Goal: Information Seeking & Learning: Compare options

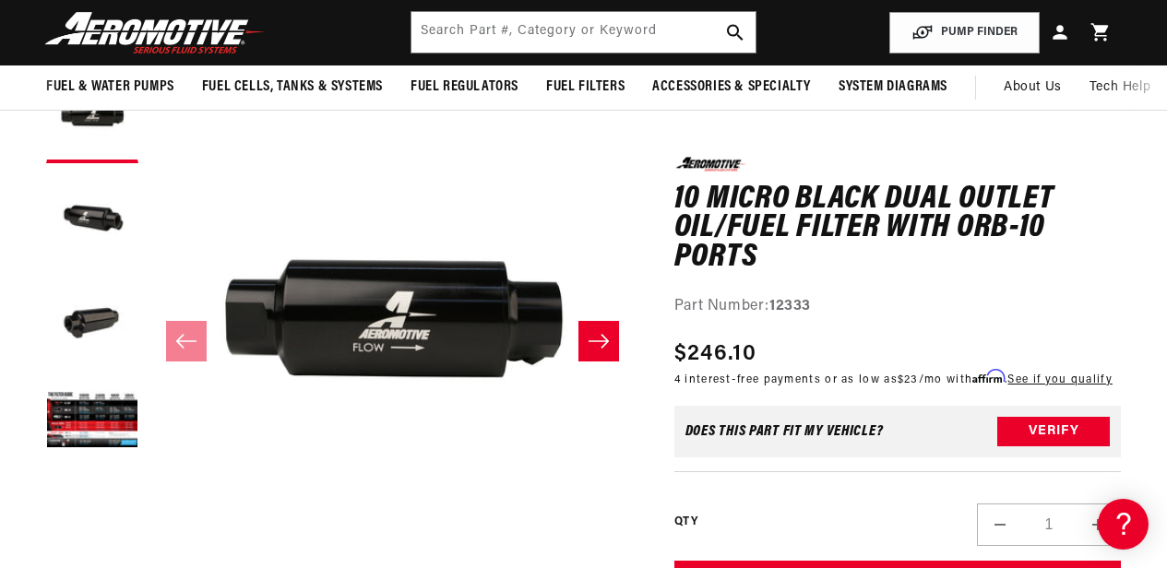
scroll to position [184, 0]
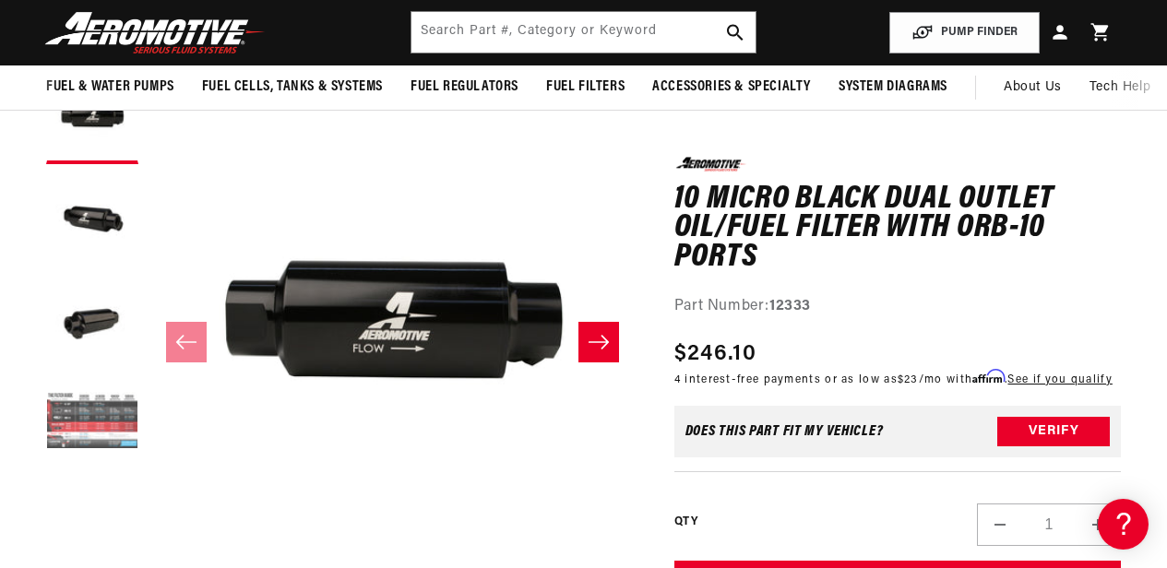
click at [78, 421] on button "Load image 4 in gallery view" at bounding box center [92, 422] width 92 height 92
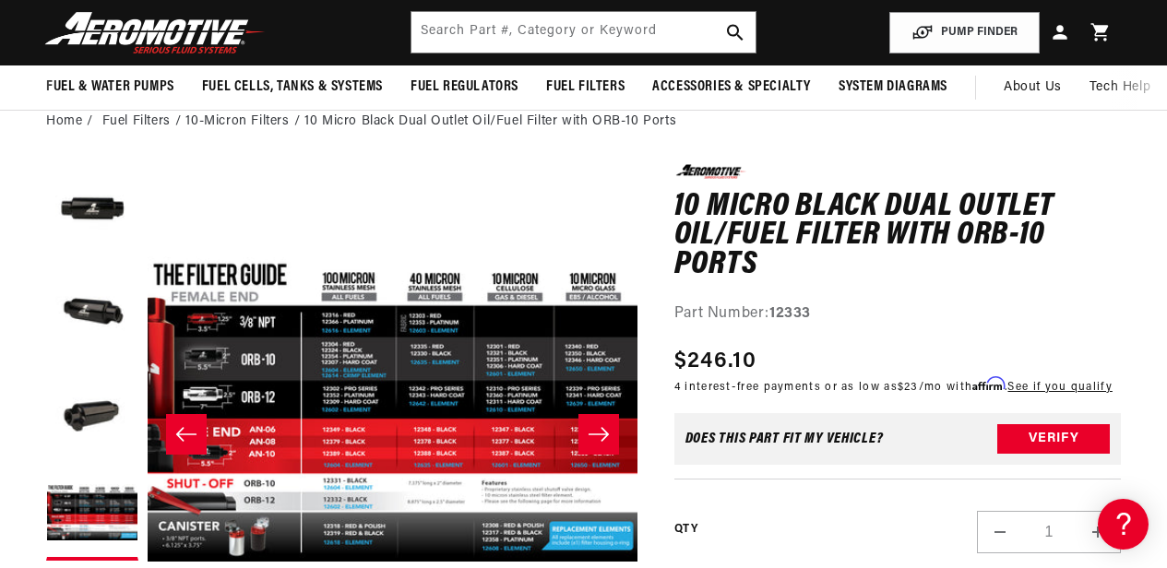
scroll to position [0, 729]
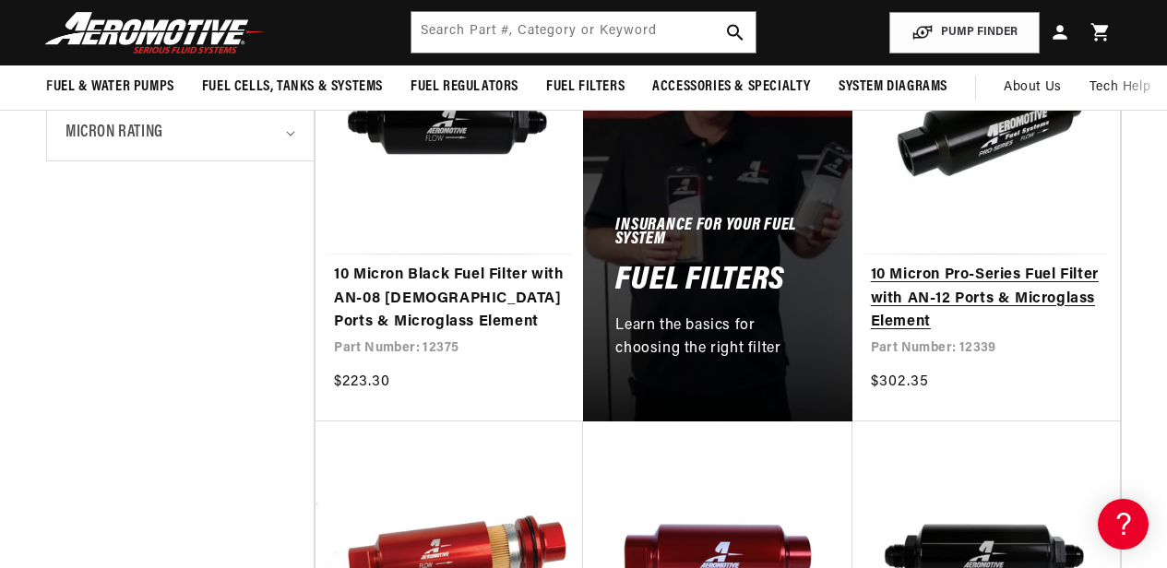
click at [967, 264] on link "10 Micron Pro-Series Fuel Filter with AN-12 Ports & Microglass Element" at bounding box center [986, 299] width 231 height 71
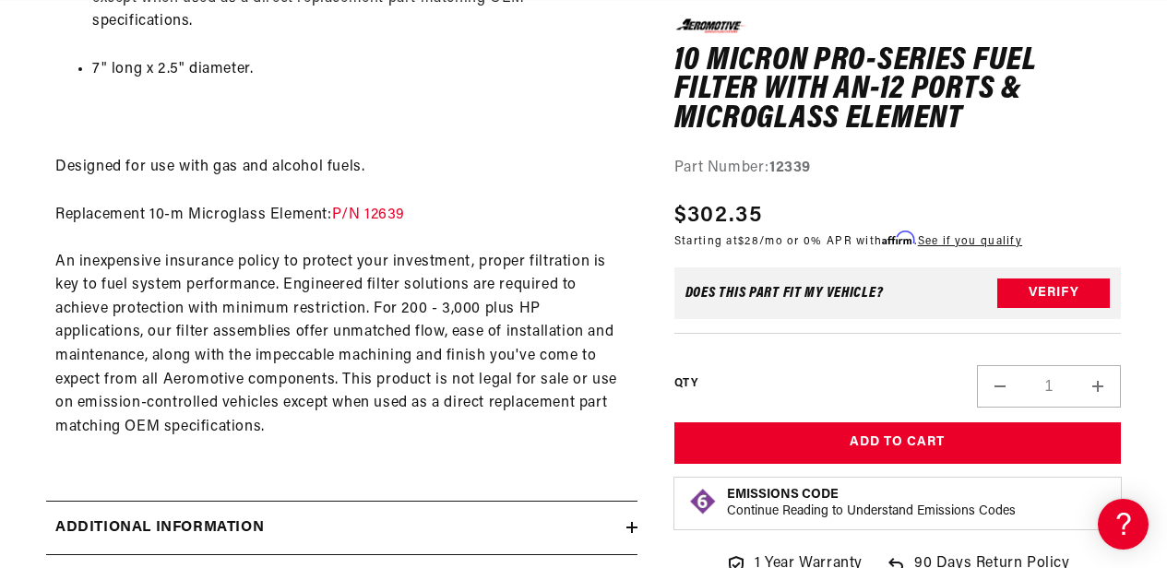
scroll to position [1383, 0]
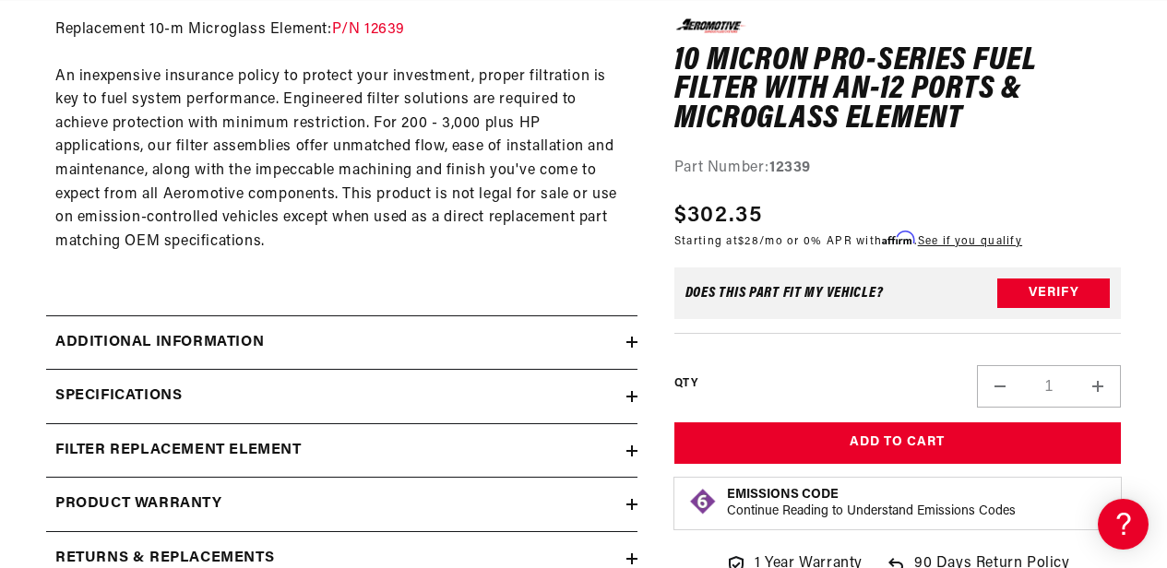
click at [125, 385] on h2 "Specifications" at bounding box center [118, 397] width 126 height 24
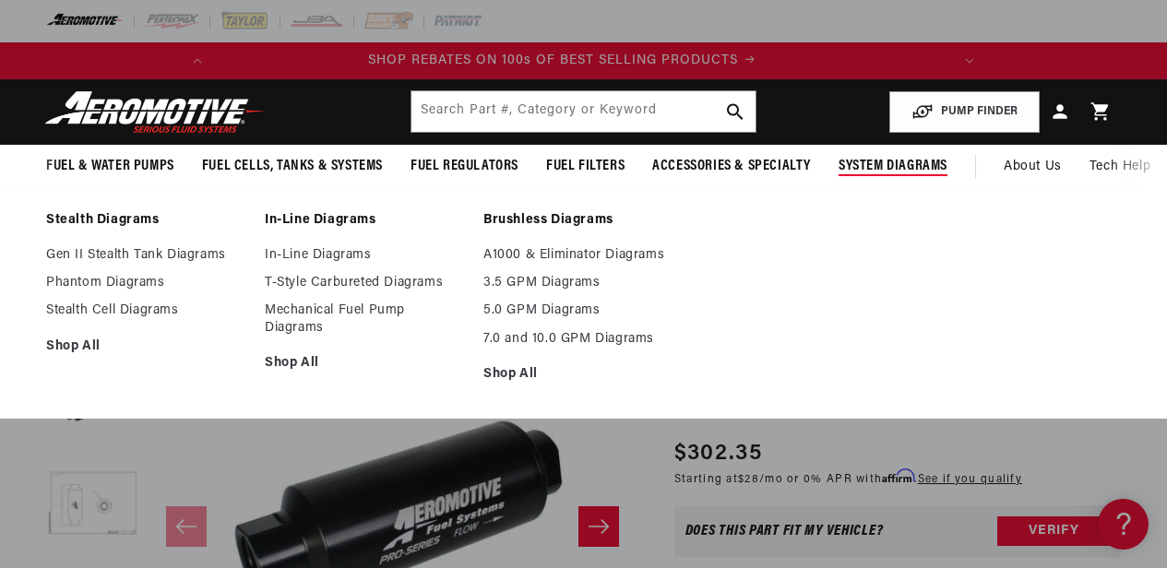
scroll to position [0, 0]
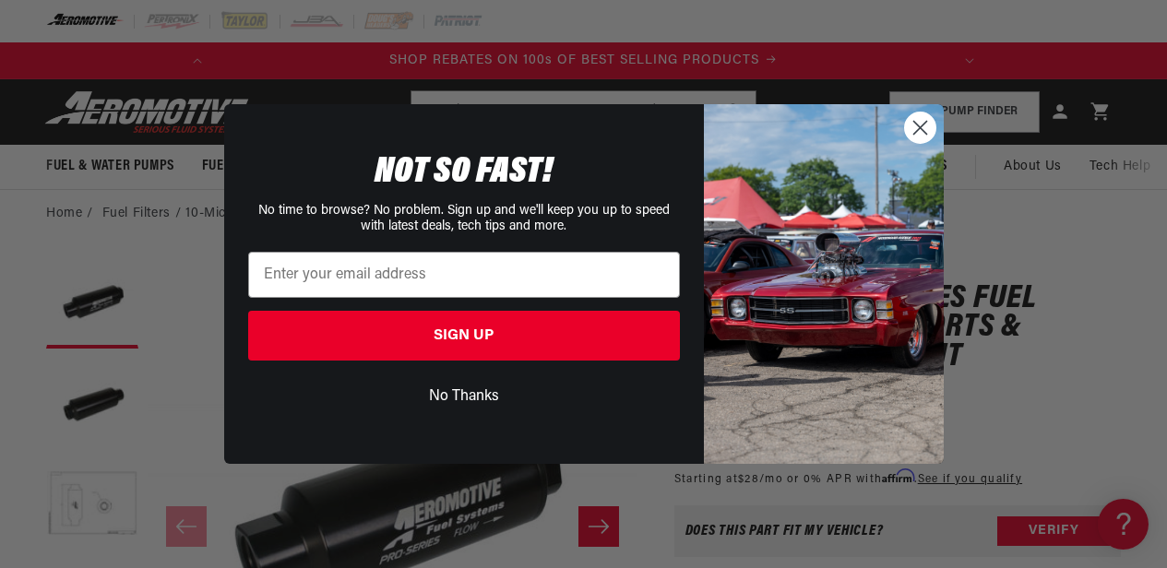
click at [925, 128] on circle "Close dialog" at bounding box center [919, 128] width 30 height 30
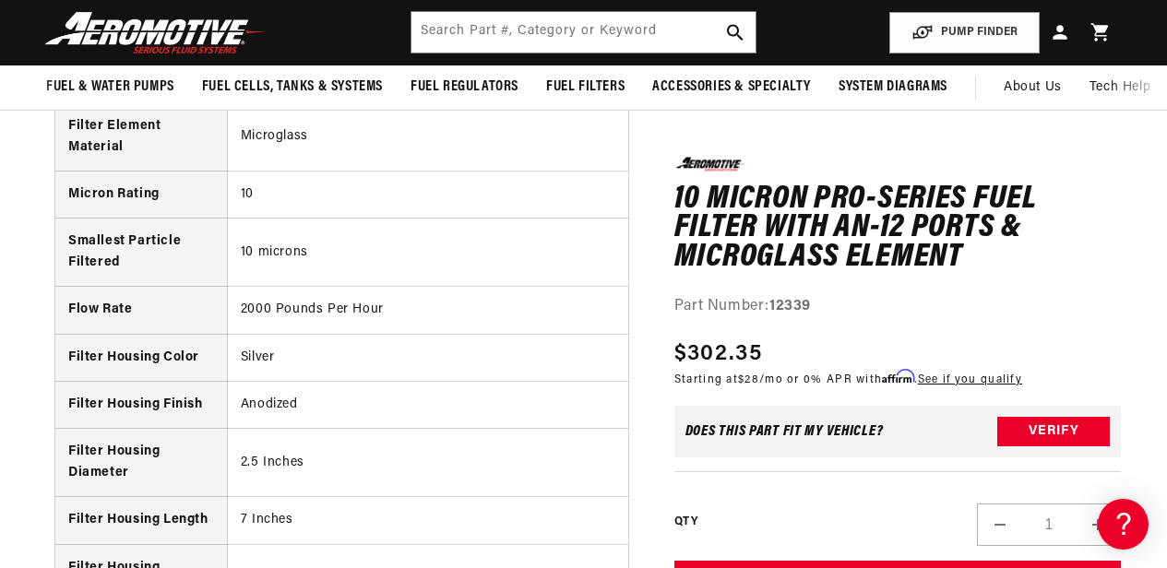
scroll to position [2398, 0]
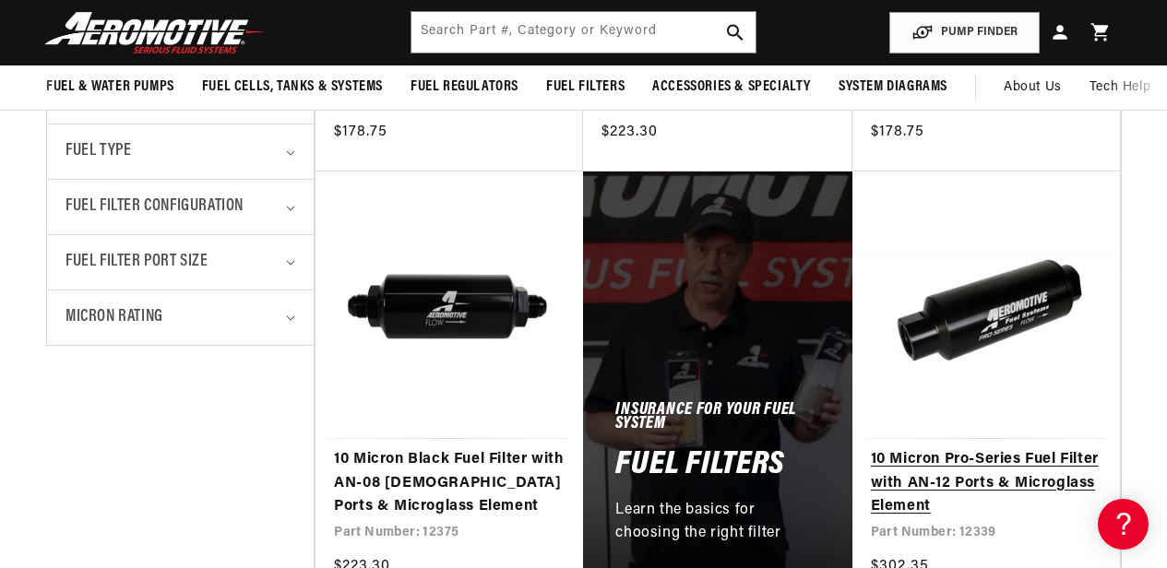
click at [972, 448] on link "10 Micron Pro-Series Fuel Filter with AN-12 Ports & Microglass Element" at bounding box center [986, 483] width 231 height 71
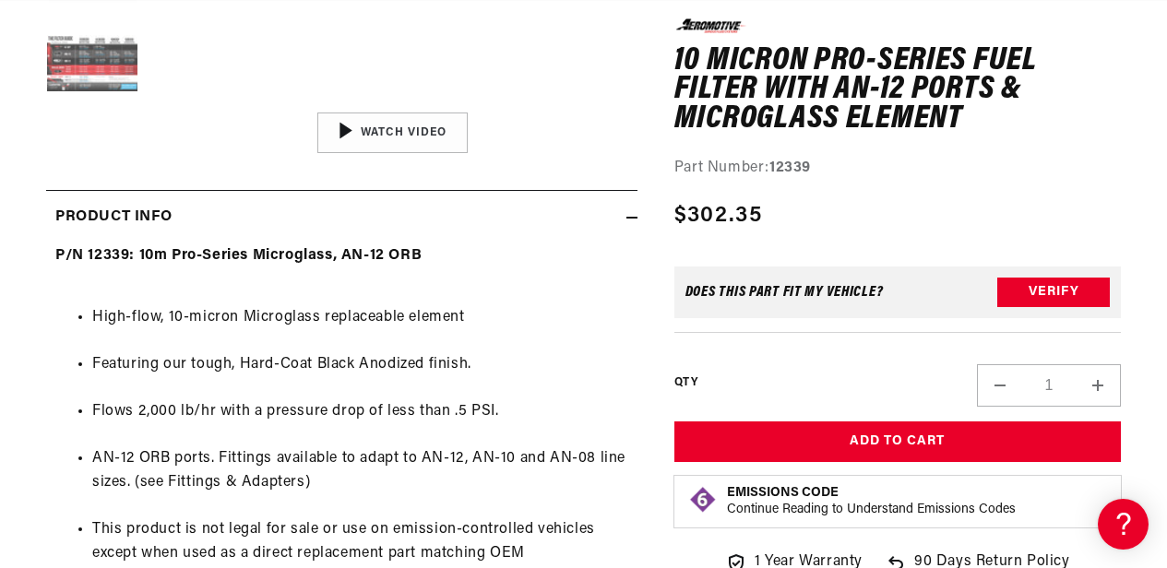
scroll to position [646, 0]
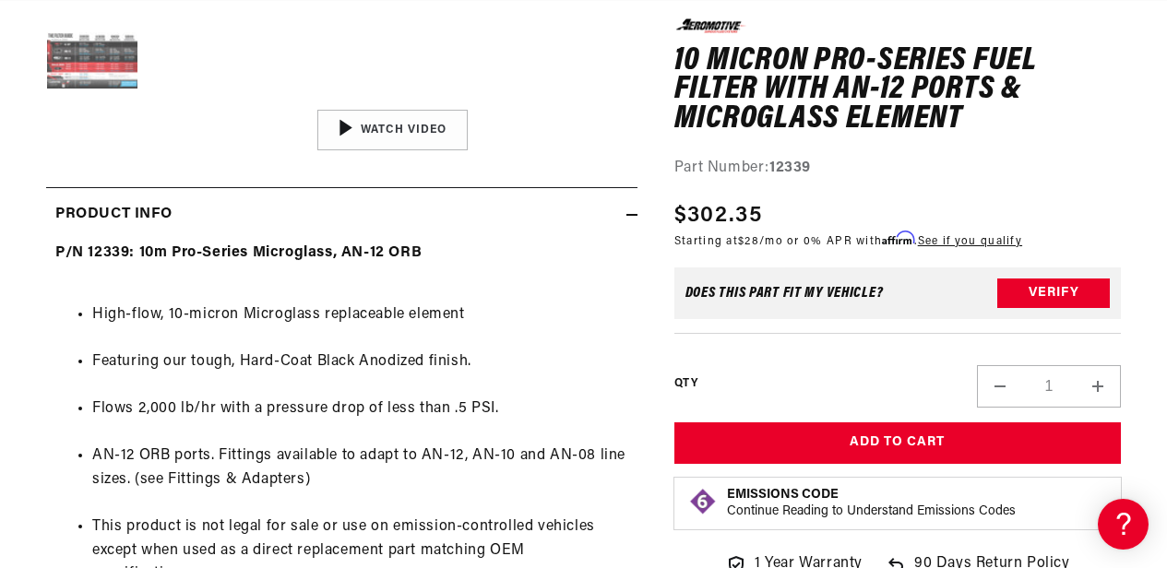
click at [98, 41] on button "Load image 5 in gallery view" at bounding box center [92, 63] width 92 height 92
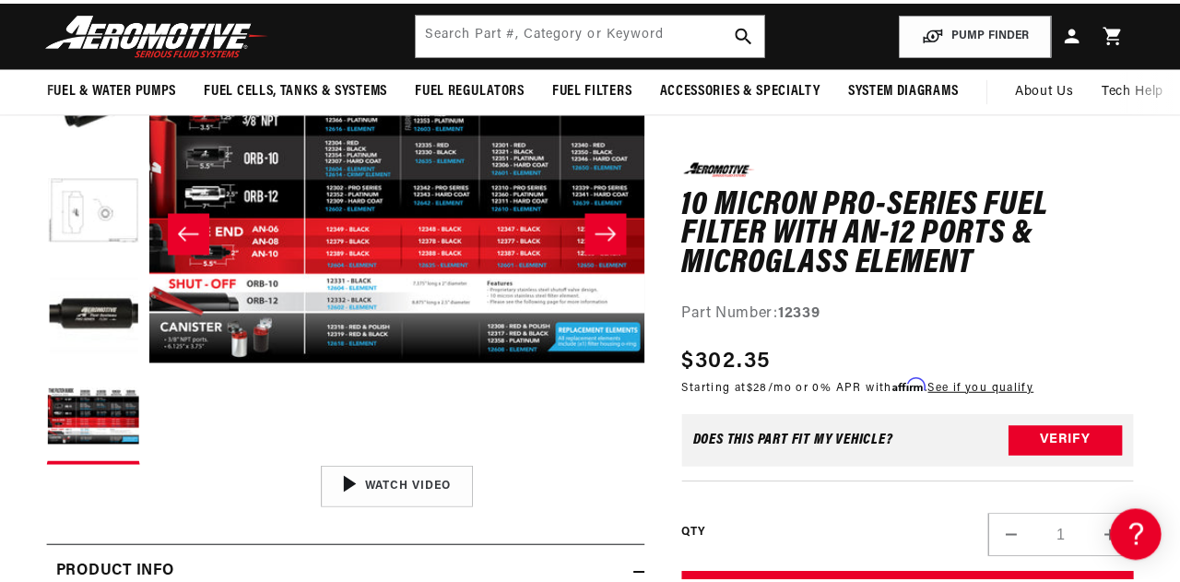
scroll to position [277, 0]
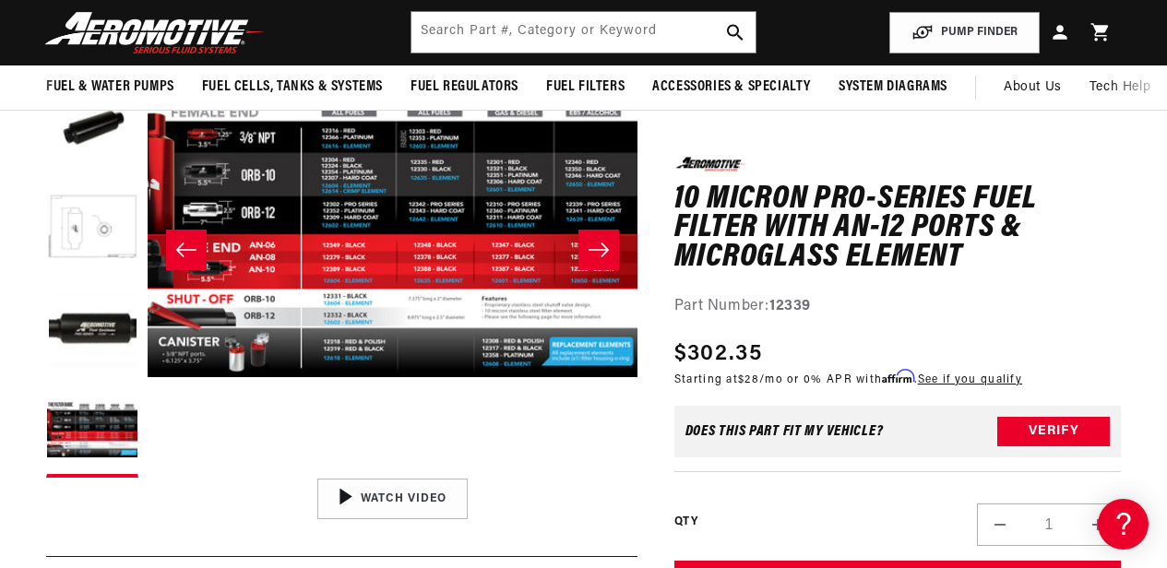
click at [148, 469] on button "Open media 5 in modal" at bounding box center [148, 469] width 0 height 0
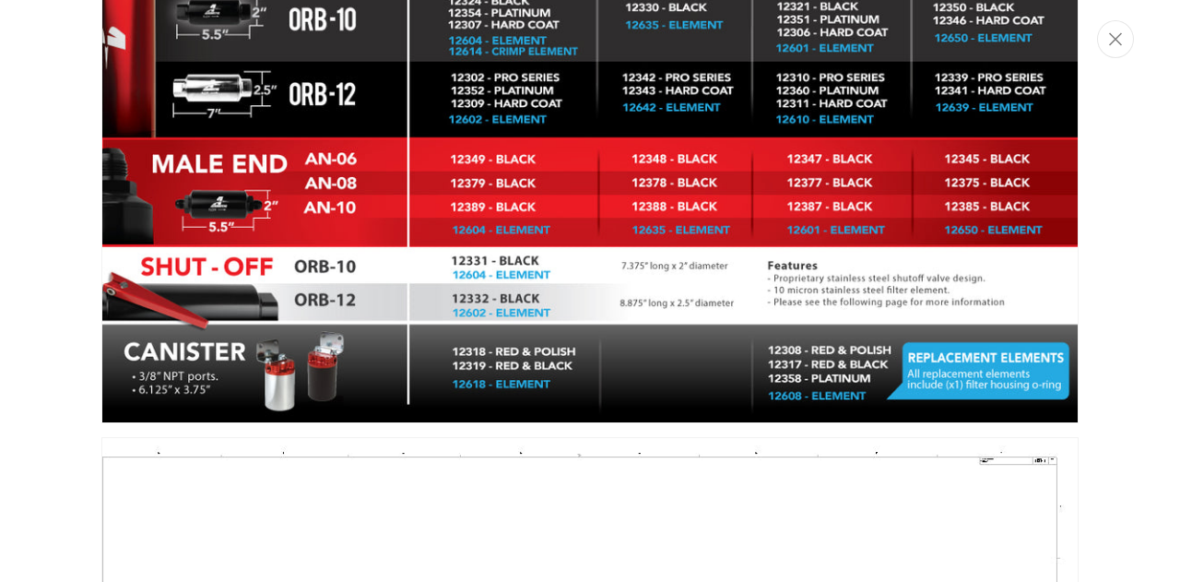
scroll to position [0, 0]
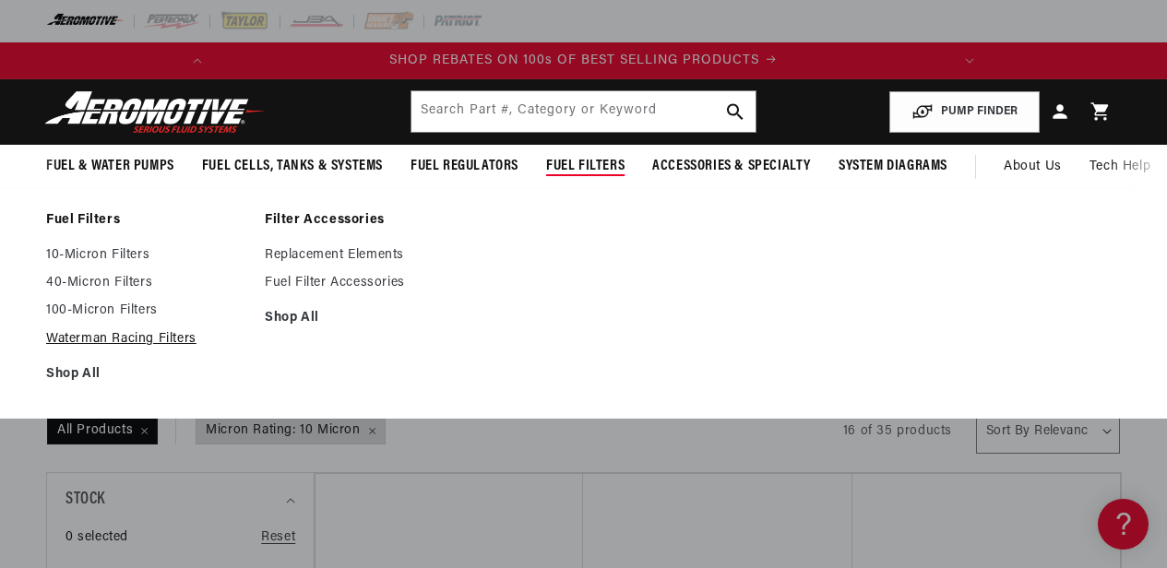
click at [104, 347] on link "Waterman Racing Filters" at bounding box center [146, 339] width 200 height 17
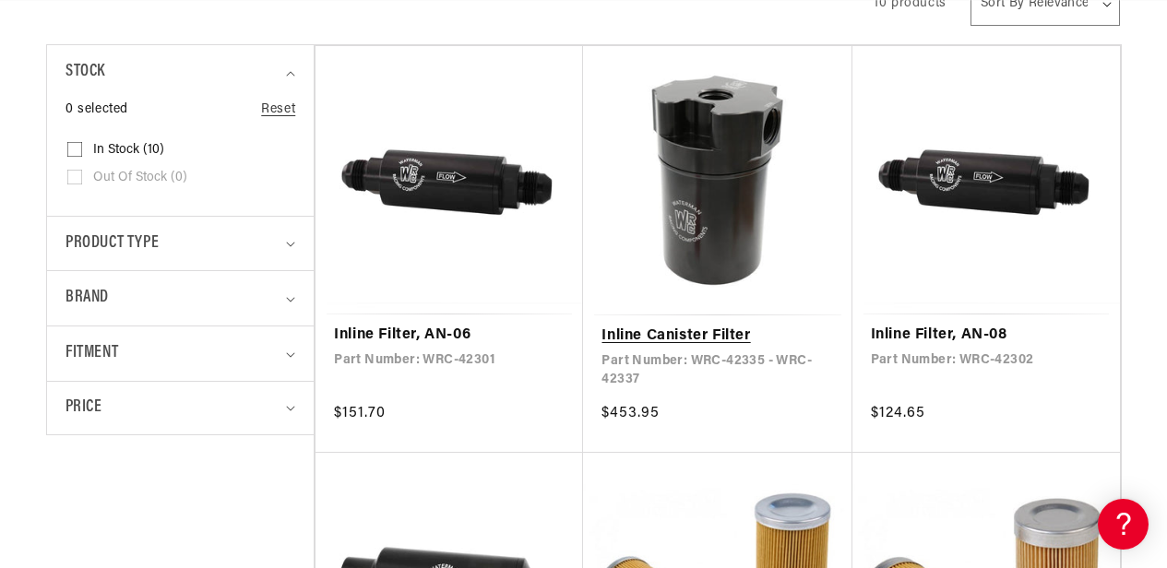
scroll to position [830, 0]
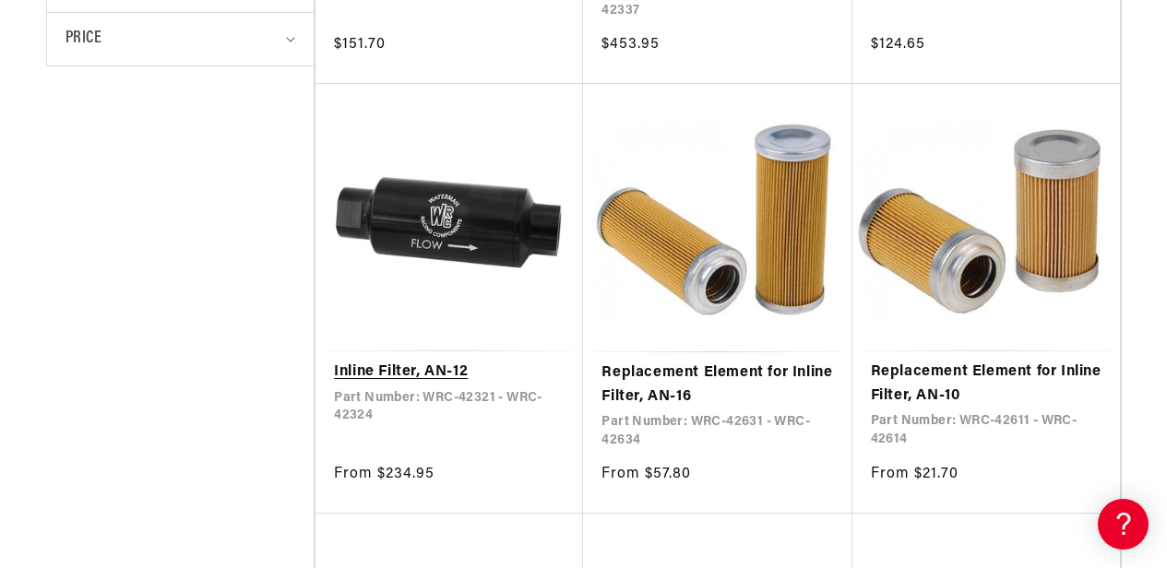
click at [415, 361] on link "Inline Filter, AN-12" at bounding box center [449, 373] width 231 height 24
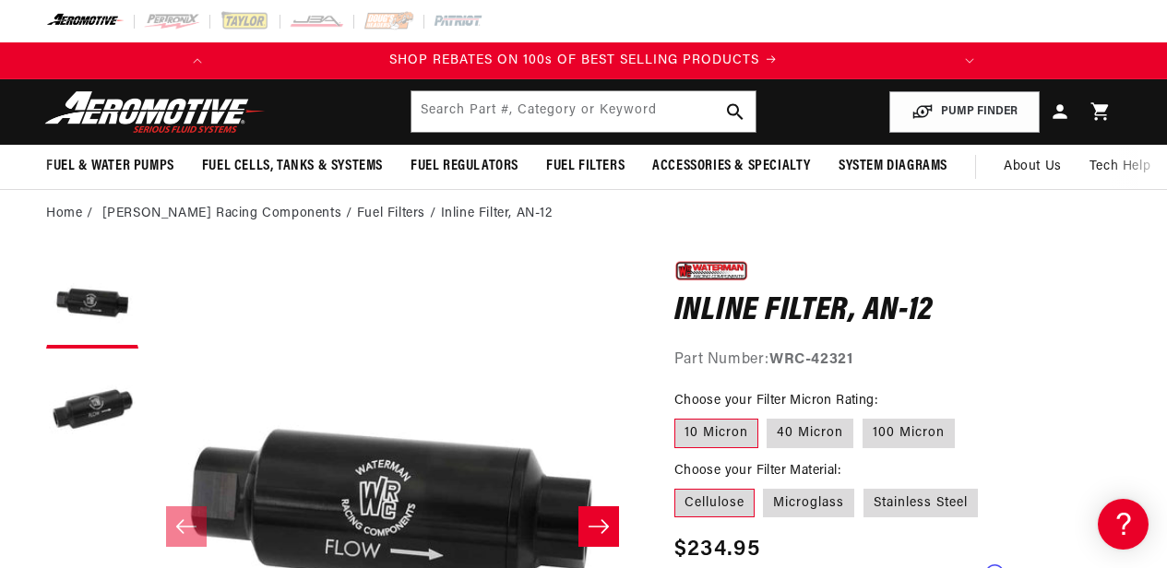
scroll to position [92, 0]
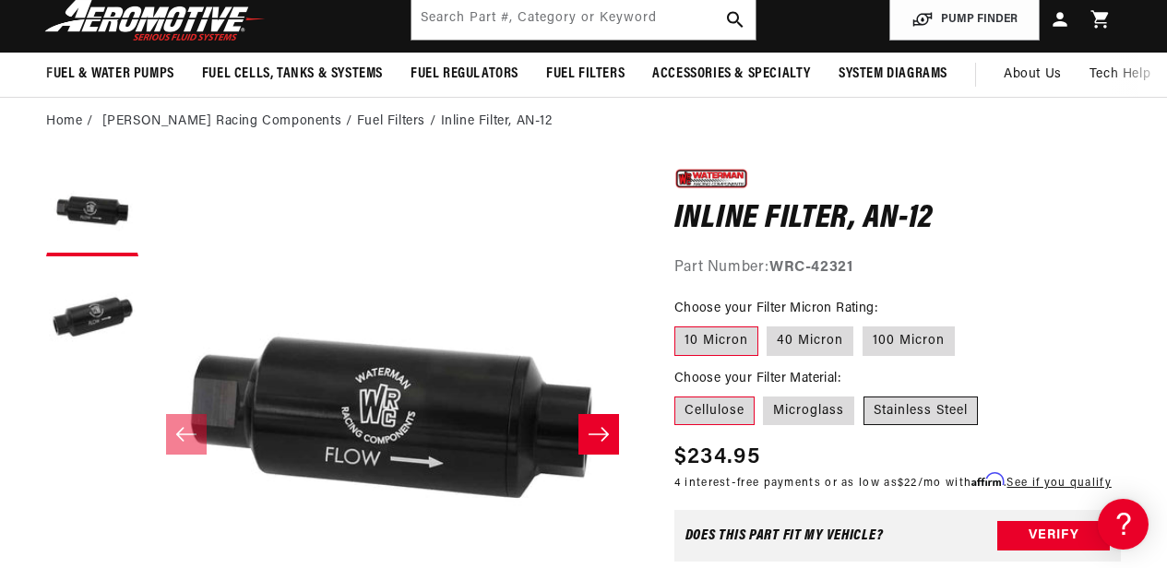
click at [947, 410] on label "Stainless Steel" at bounding box center [920, 412] width 114 height 30
click at [864, 394] on input "Stainless Steel" at bounding box center [863, 393] width 1 height 1
radio input "true"
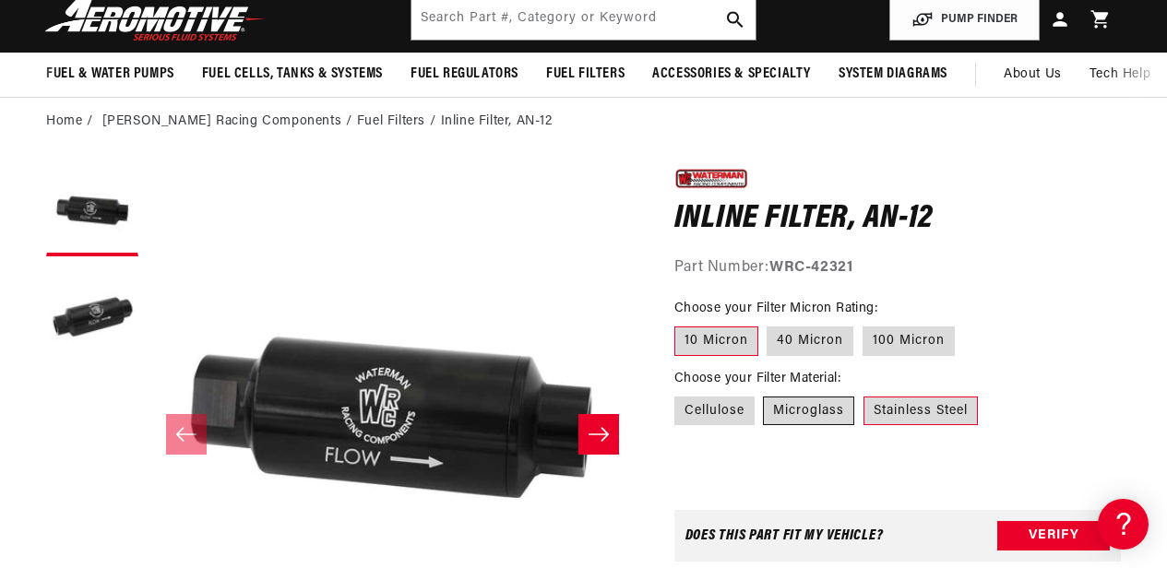
click at [799, 408] on label "Microglass" at bounding box center [808, 412] width 91 height 30
click at [765, 394] on input "Microglass" at bounding box center [764, 393] width 1 height 1
radio input "true"
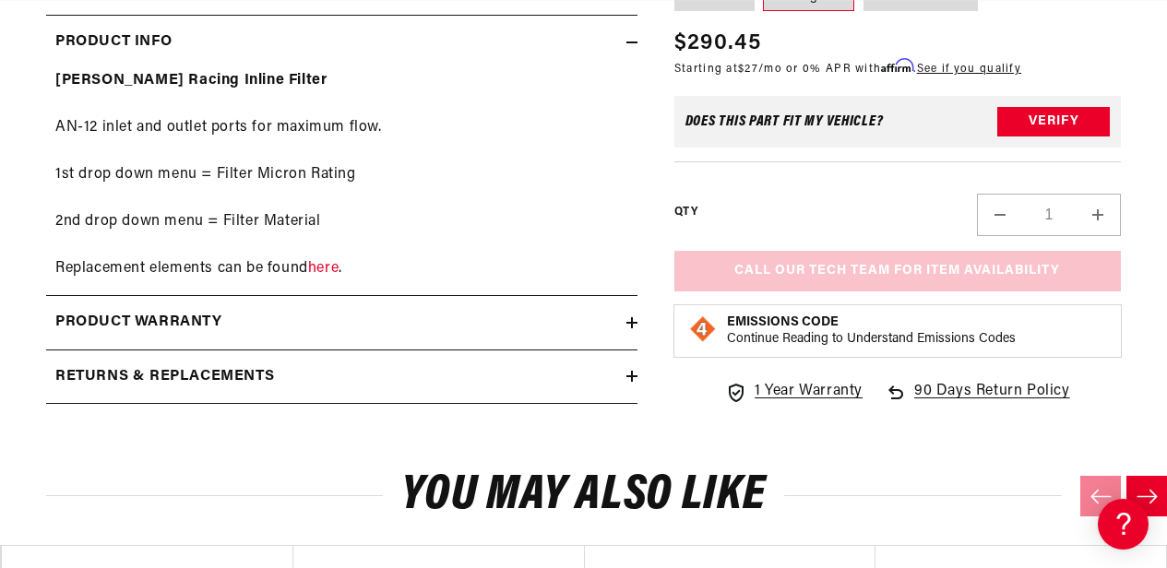
scroll to position [830, 0]
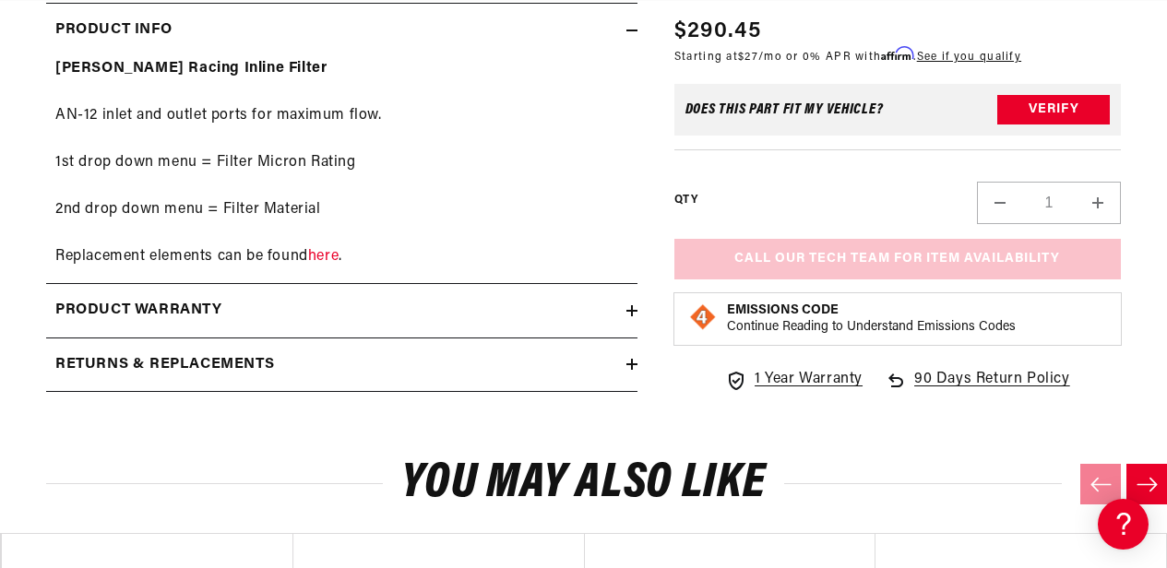
click at [621, 324] on summary "Product warranty" at bounding box center [341, 310] width 591 height 53
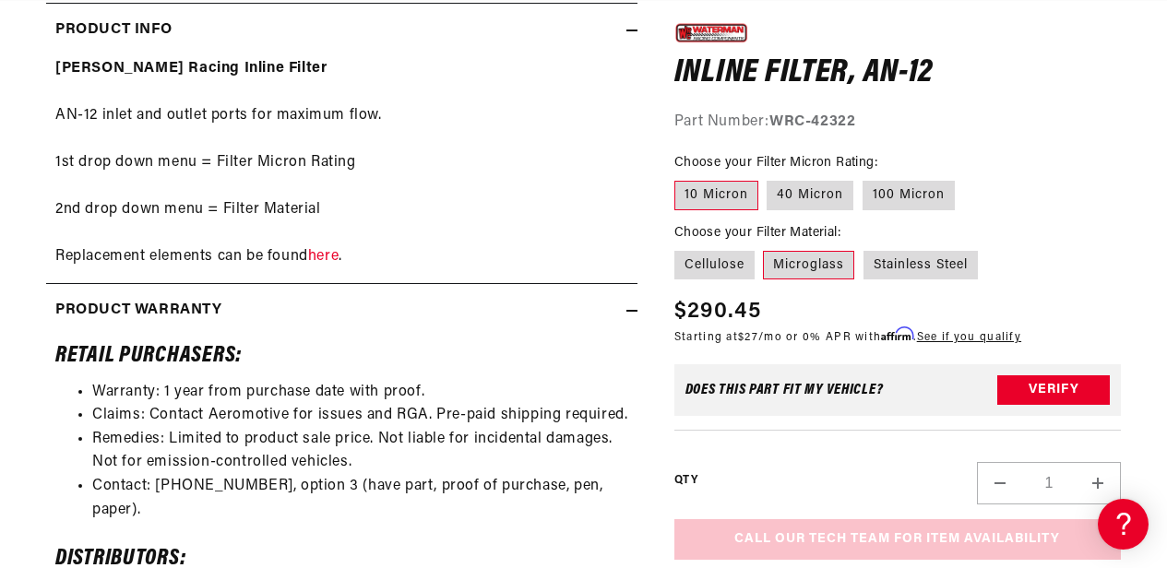
click at [627, 322] on summary "Product warranty" at bounding box center [341, 310] width 591 height 53
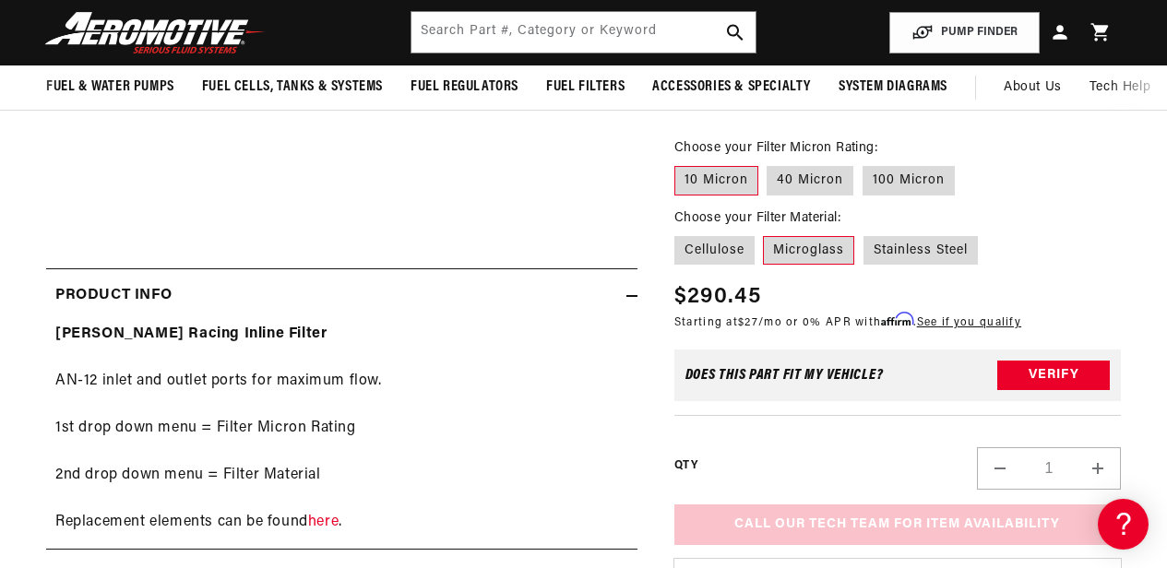
scroll to position [553, 0]
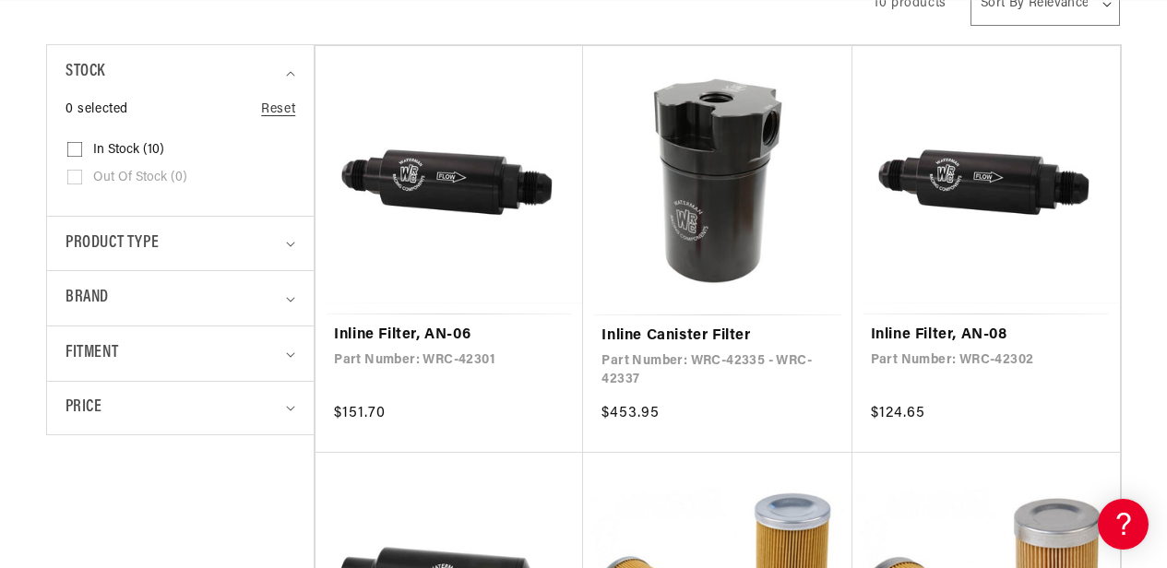
scroll to position [0, 729]
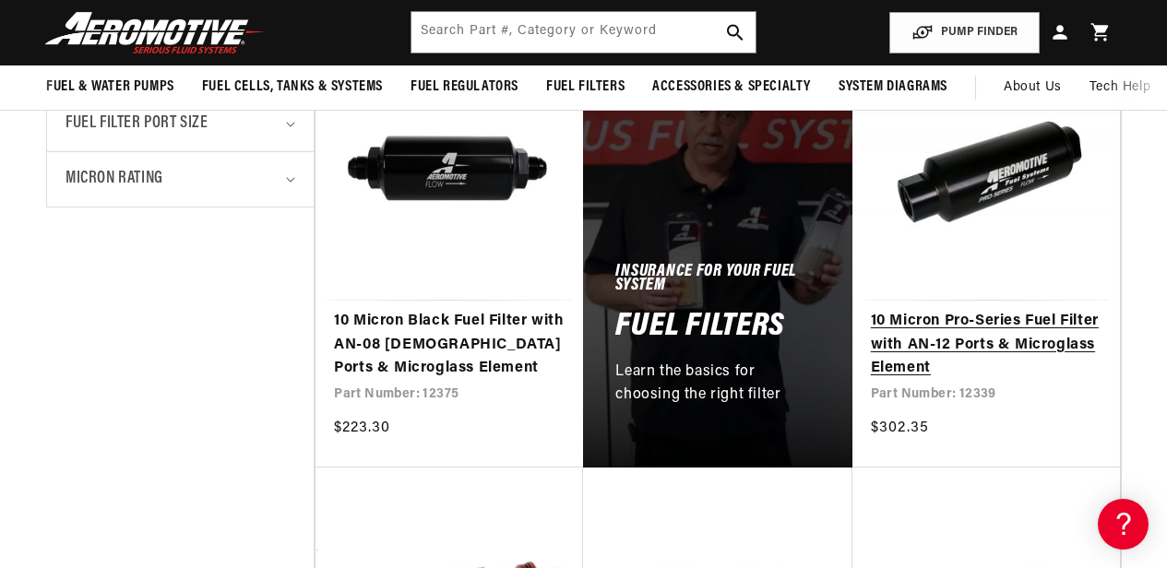
scroll to position [830, 0]
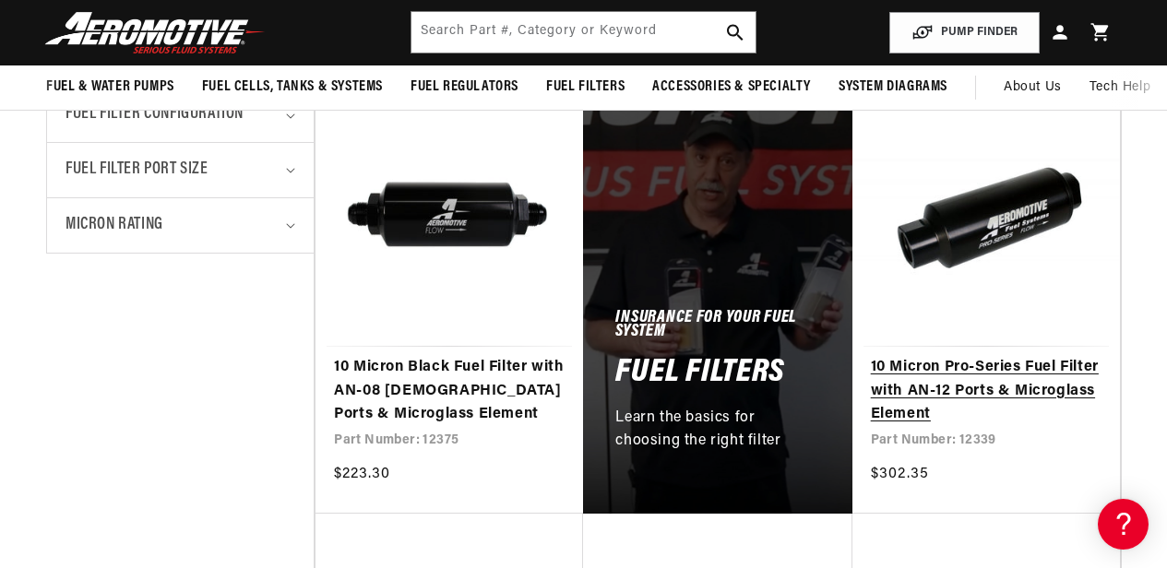
click at [1035, 356] on link "10 Micron Pro-Series Fuel Filter with AN-12 Ports & Microglass Element" at bounding box center [986, 391] width 231 height 71
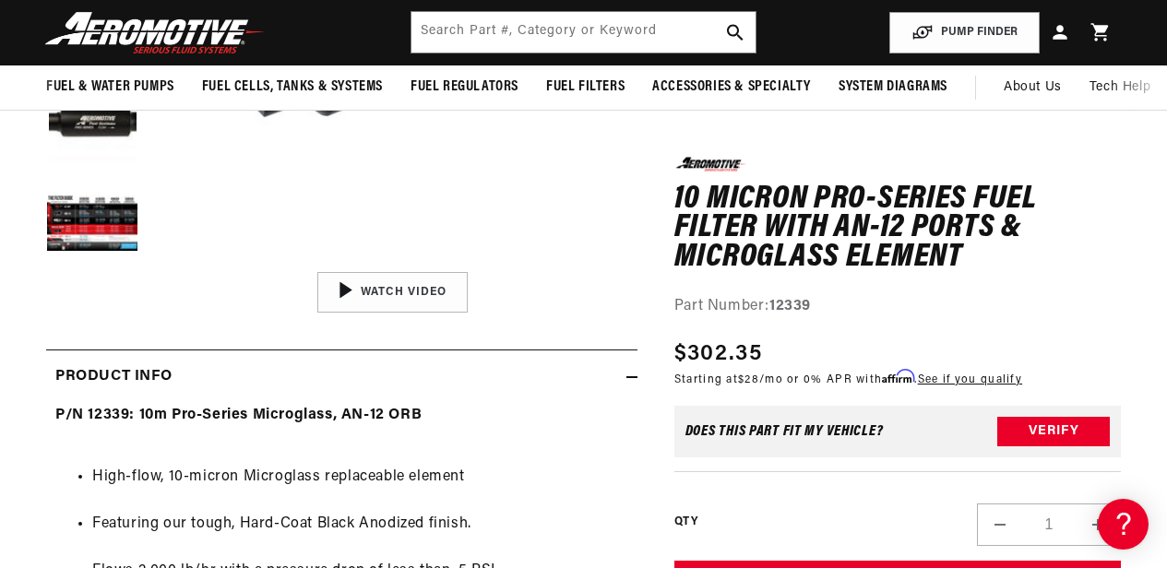
scroll to position [461, 0]
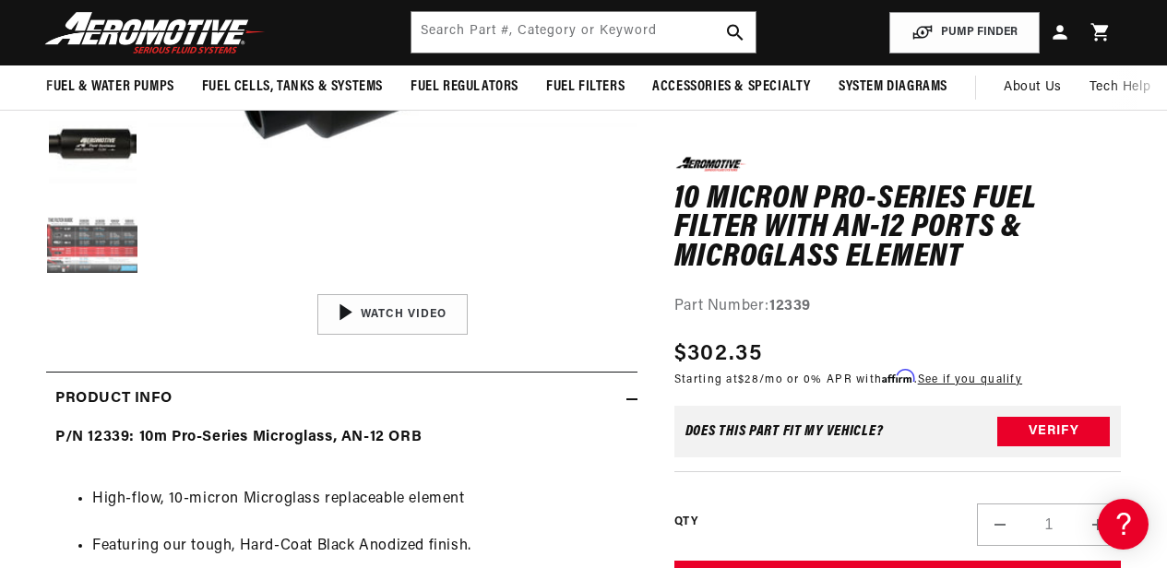
click at [89, 235] on button "Load image 5 in gallery view" at bounding box center [92, 247] width 92 height 92
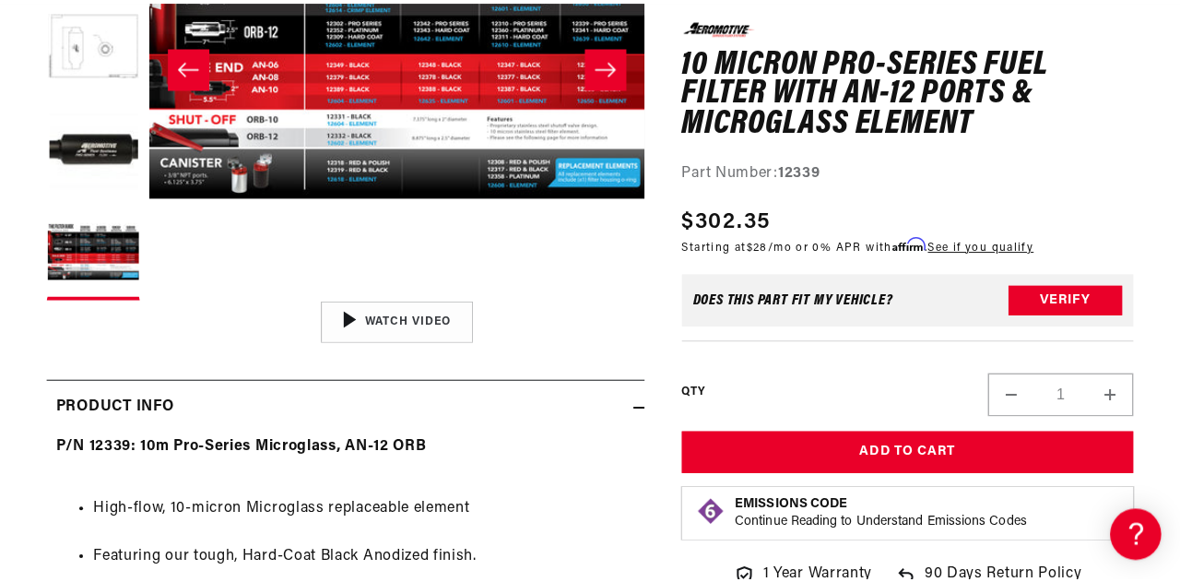
scroll to position [184, 0]
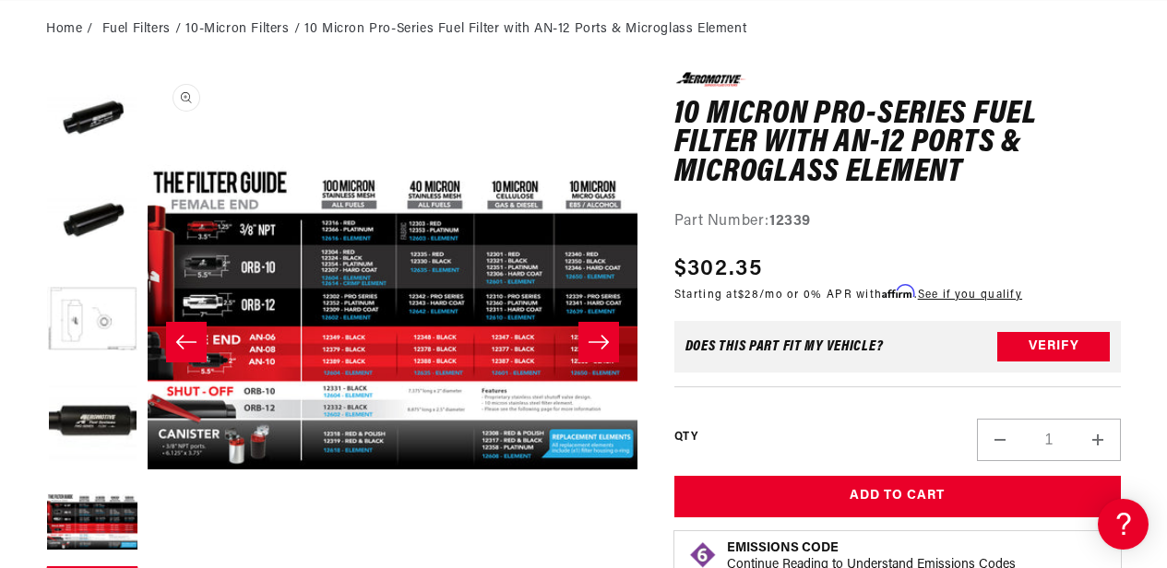
click at [148, 562] on button "Open media 5 in modal" at bounding box center [148, 562] width 0 height 0
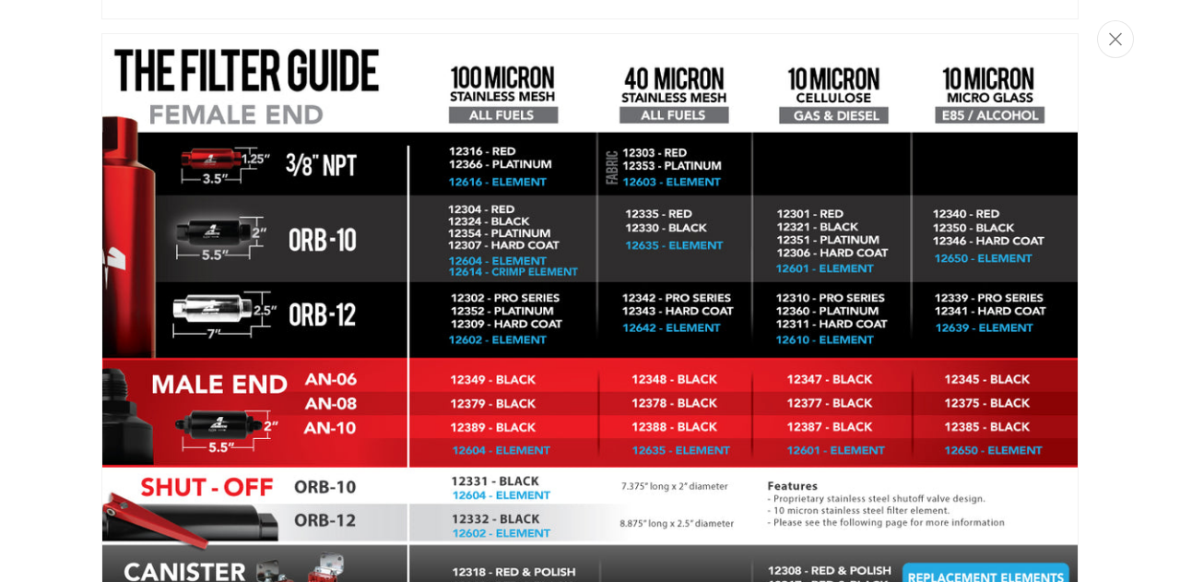
scroll to position [0, 729]
